Goal: Information Seeking & Learning: Understand process/instructions

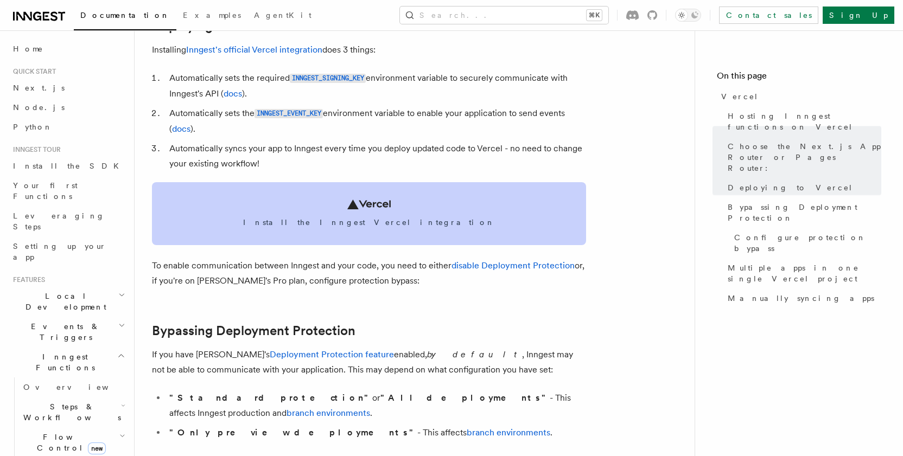
scroll to position [558, 0]
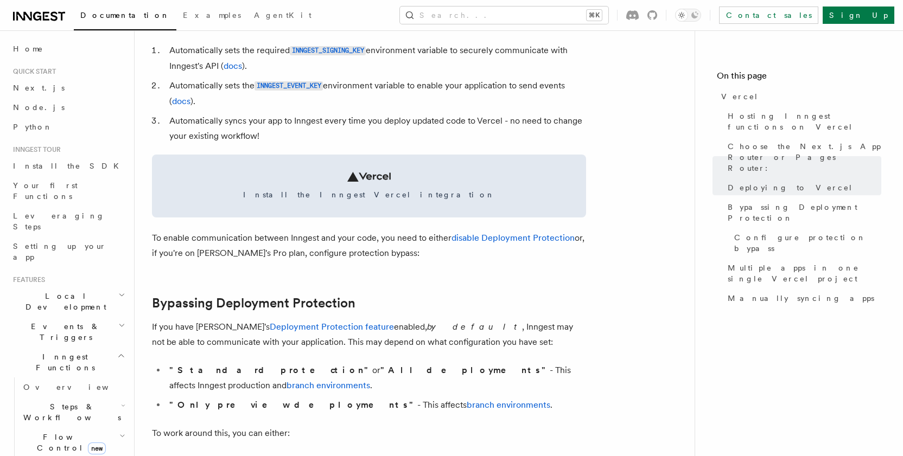
click at [377, 252] on p "To enable communication between Inngest and your code, you need to either disab…" at bounding box center [369, 246] width 434 height 30
click at [484, 238] on link "disable Deployment Protection" at bounding box center [512, 238] width 123 height 10
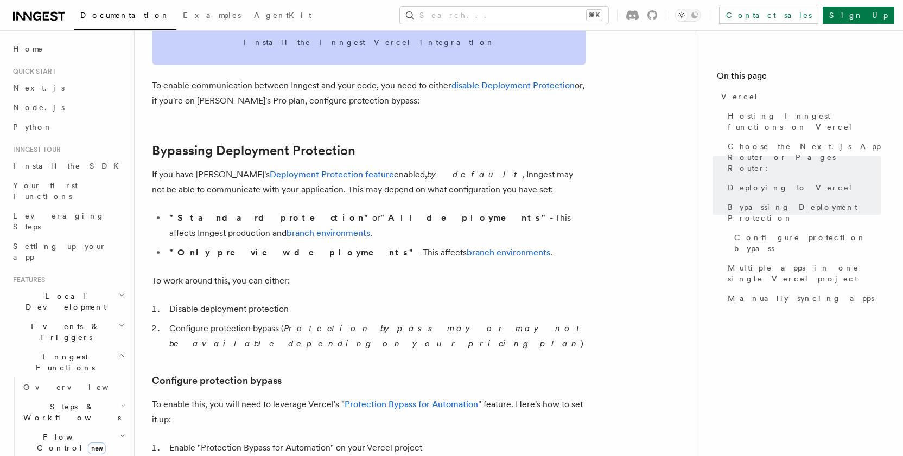
scroll to position [779, 0]
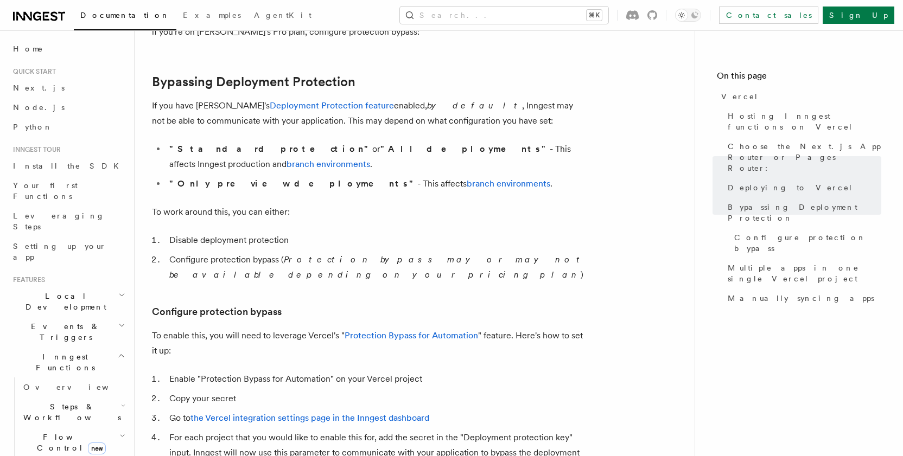
click at [448, 78] on h2 "Bypassing Deployment Protection" at bounding box center [369, 81] width 434 height 15
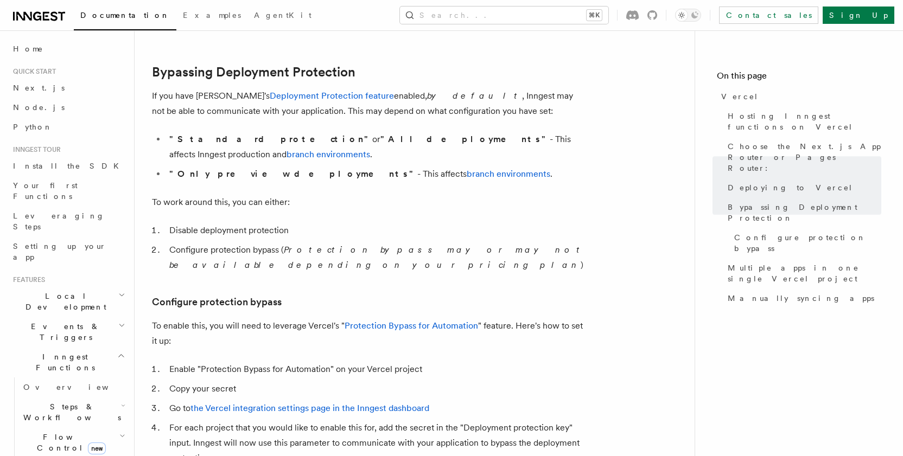
scroll to position [802, 0]
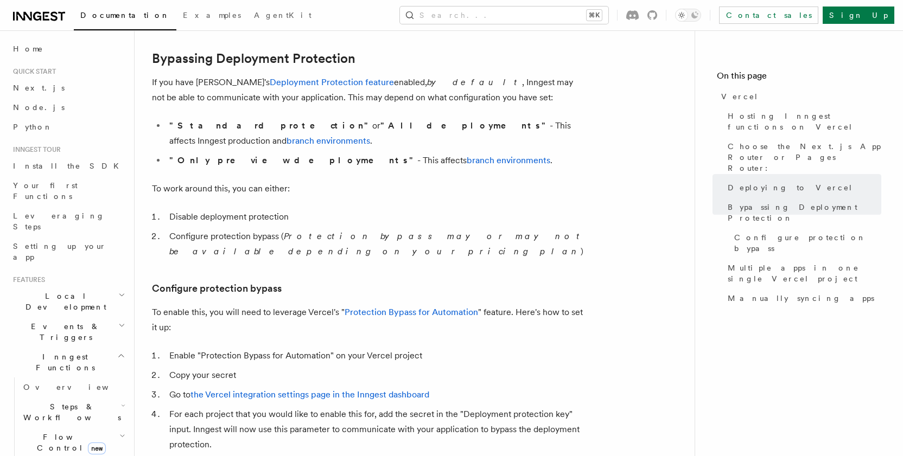
click at [437, 79] on p "If you have Vercel's Deployment Protection feature enabled, by default , Innges…" at bounding box center [369, 90] width 434 height 30
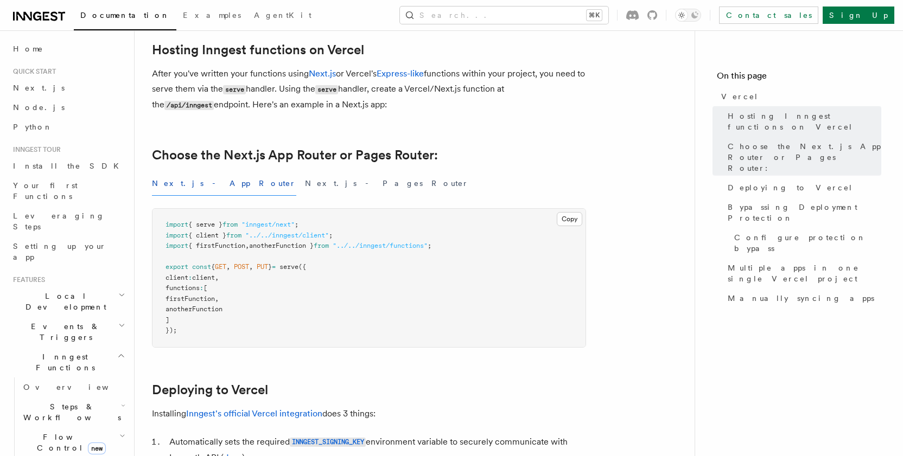
click at [442, 173] on div "Next.js - App Router Next.js - Pages Router" at bounding box center [369, 183] width 434 height 24
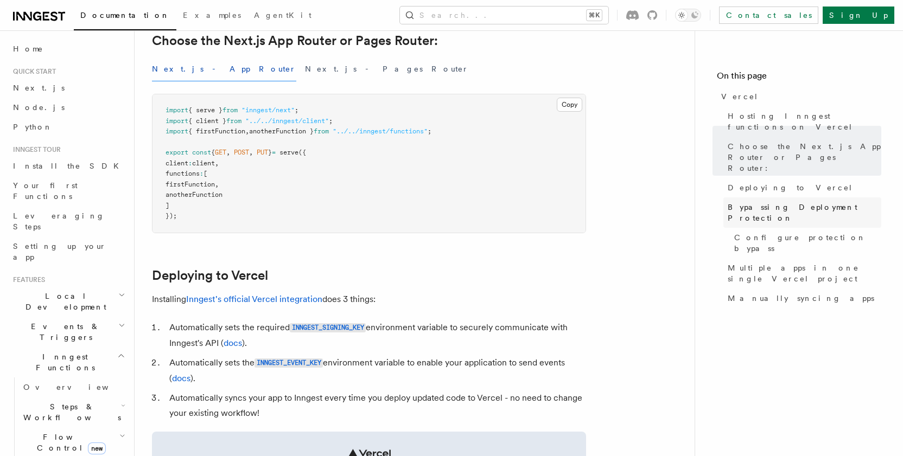
click at [756, 202] on span "Bypassing Deployment Protection" at bounding box center [804, 213] width 154 height 22
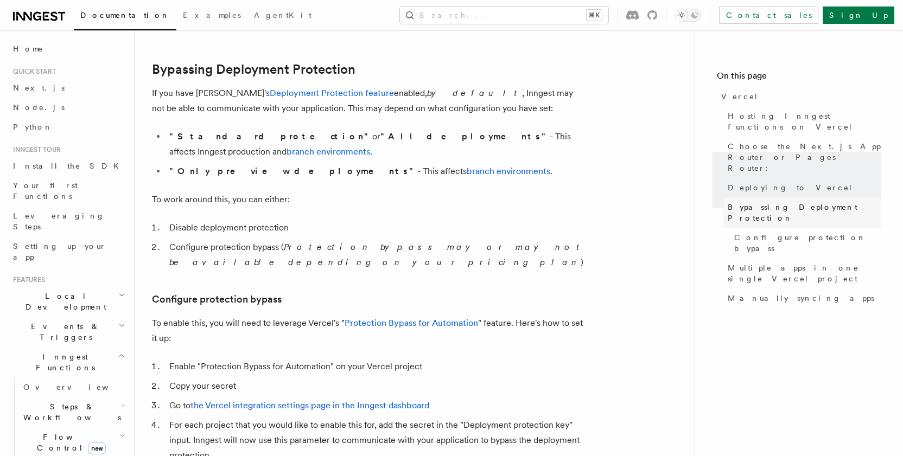
scroll to position [801, 0]
